Goal: Navigation & Orientation: Find specific page/section

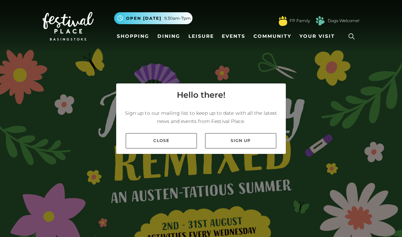
scroll to position [-1, 0]
click at [169, 148] on link "Close" at bounding box center [161, 140] width 71 height 15
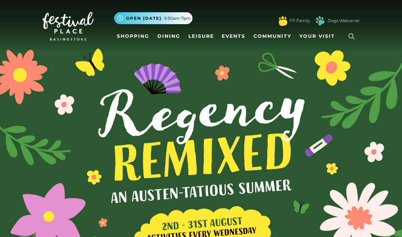
click at [139, 35] on link "Shopping" at bounding box center [133, 36] width 38 height 13
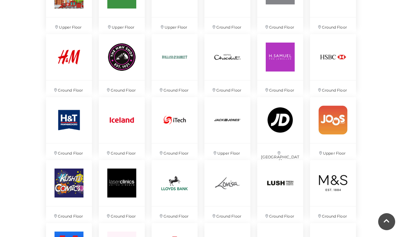
scroll to position [865, 0]
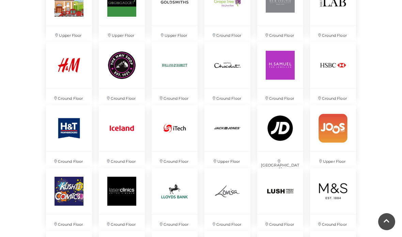
click at [230, 176] on img at bounding box center [227, 191] width 46 height 46
click at [234, 168] on img at bounding box center [227, 191] width 46 height 46
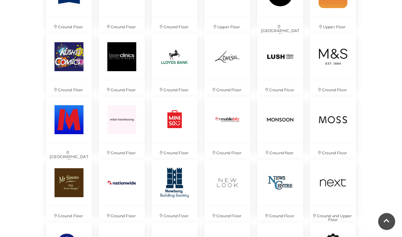
scroll to position [1011, 0]
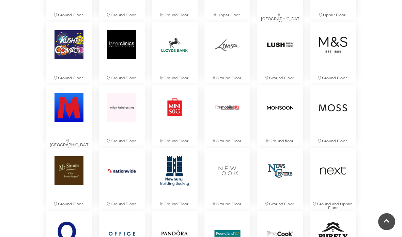
click at [71, 106] on img at bounding box center [69, 108] width 46 height 46
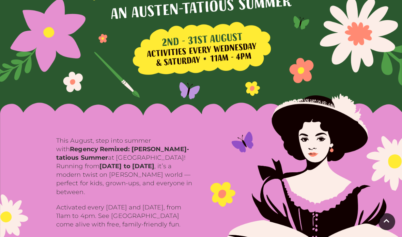
scroll to position [211, 0]
